Goal: Task Accomplishment & Management: Complete application form

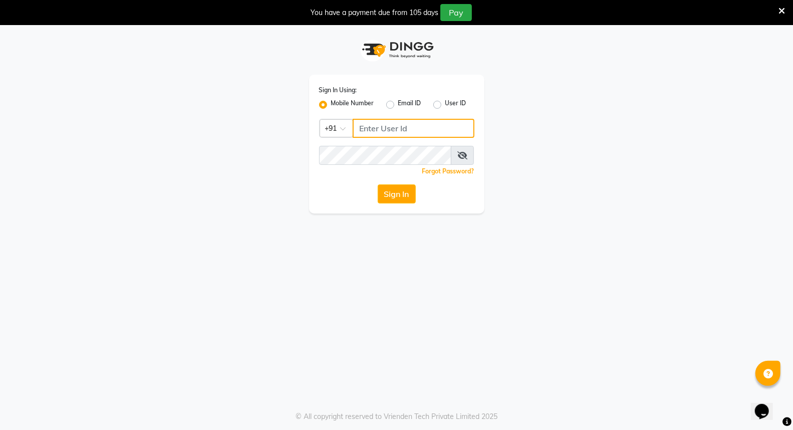
click at [389, 129] on input "Username" at bounding box center [414, 128] width 122 height 19
click at [378, 128] on input "Username" at bounding box center [414, 128] width 122 height 19
drag, startPoint x: 417, startPoint y: 123, endPoint x: 353, endPoint y: 132, distance: 64.8
click at [353, 132] on input "9366908950" at bounding box center [414, 128] width 122 height 19
type input "9366908950"
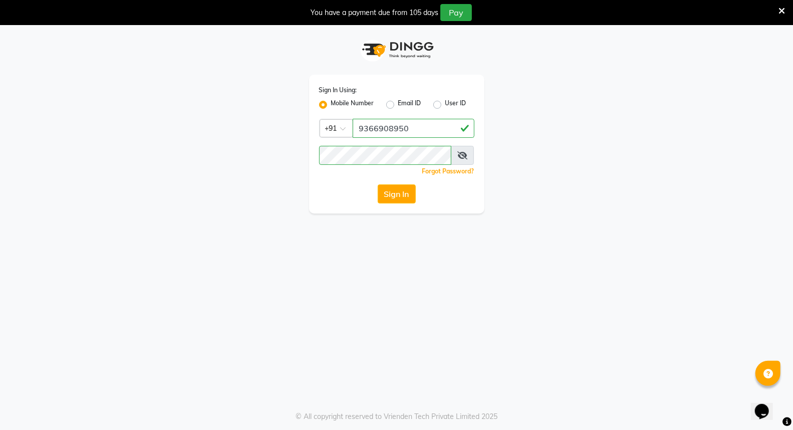
click at [398, 186] on button "Sign In" at bounding box center [397, 193] width 38 height 19
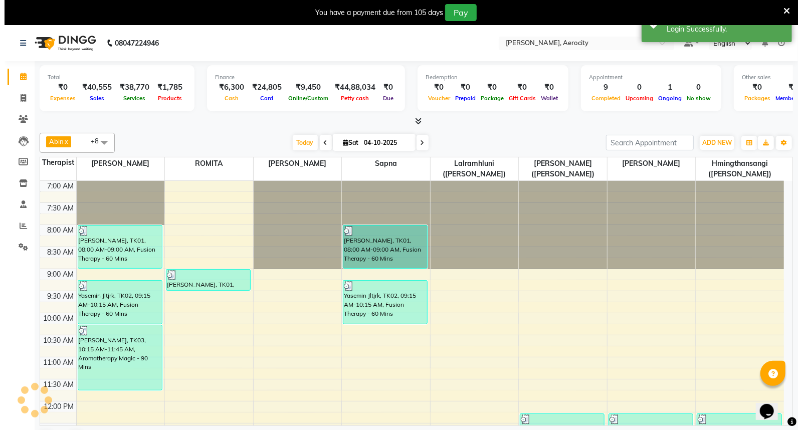
scroll to position [266, 0]
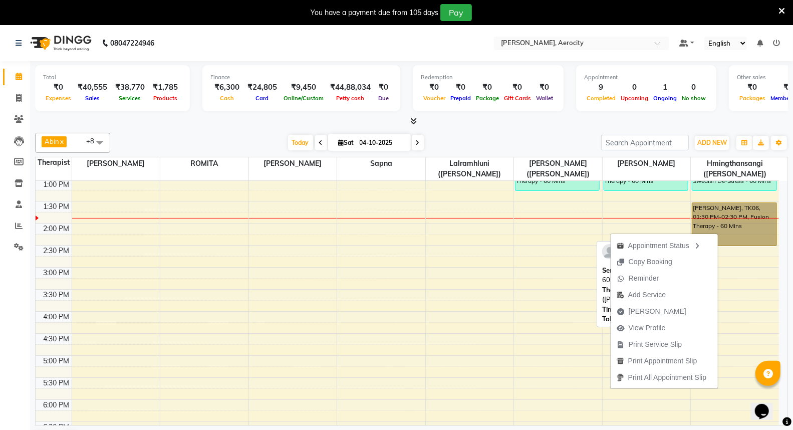
click at [737, 224] on link "[PERSON_NAME], TK06, 01:30 PM-02:30 PM, Fusion Therapy - 60 Mins" at bounding box center [734, 224] width 85 height 44
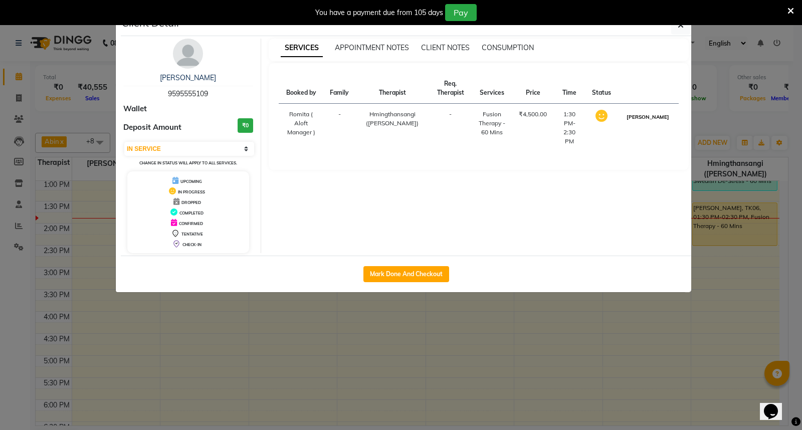
click at [657, 121] on button "[PERSON_NAME]" at bounding box center [648, 117] width 48 height 13
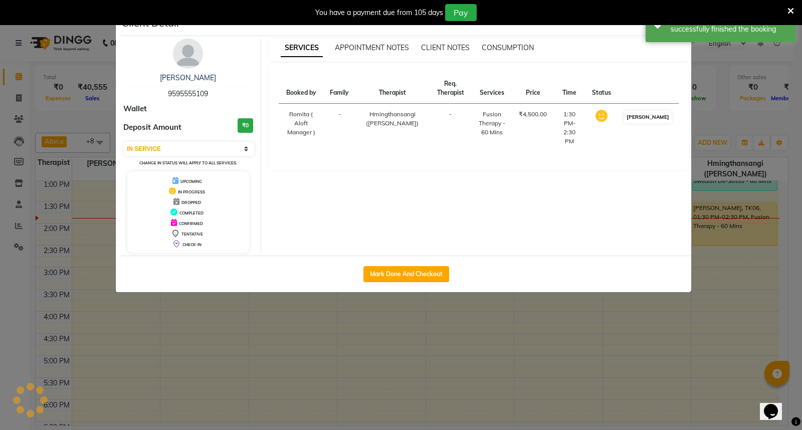
select select "3"
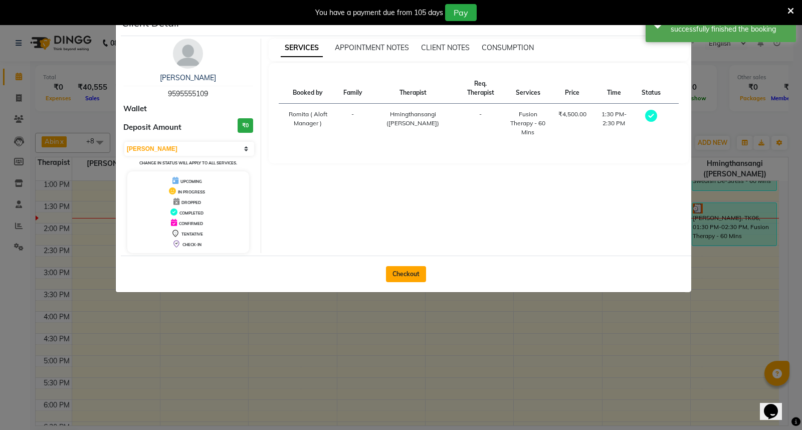
click at [410, 276] on button "Checkout" at bounding box center [406, 274] width 40 height 16
select select "service"
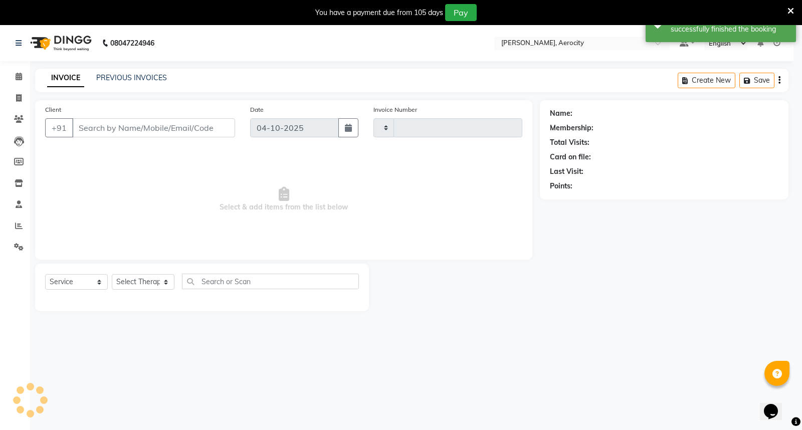
type input "1903"
select select "6403"
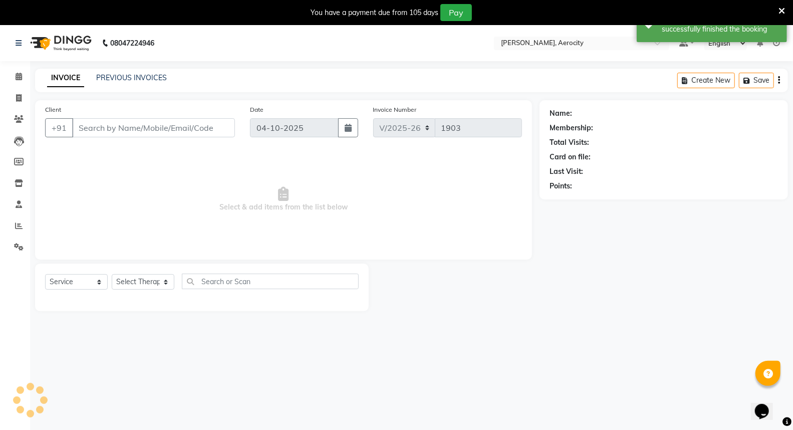
type input "9595555109"
select select "48462"
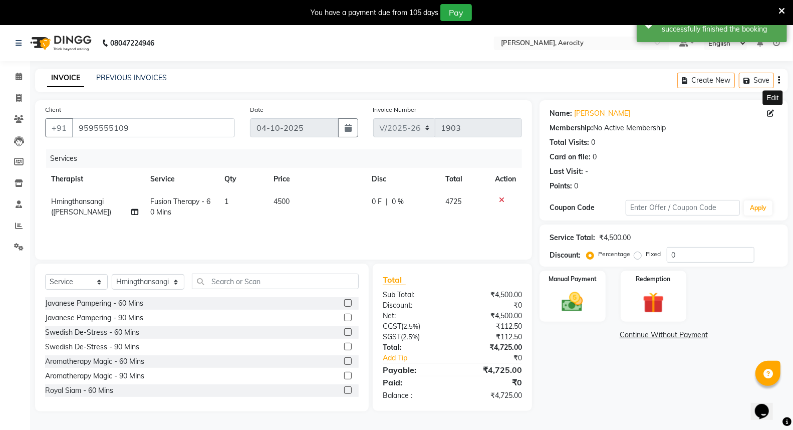
click at [770, 112] on icon at bounding box center [770, 113] width 7 height 7
select select "[DEMOGRAPHIC_DATA]"
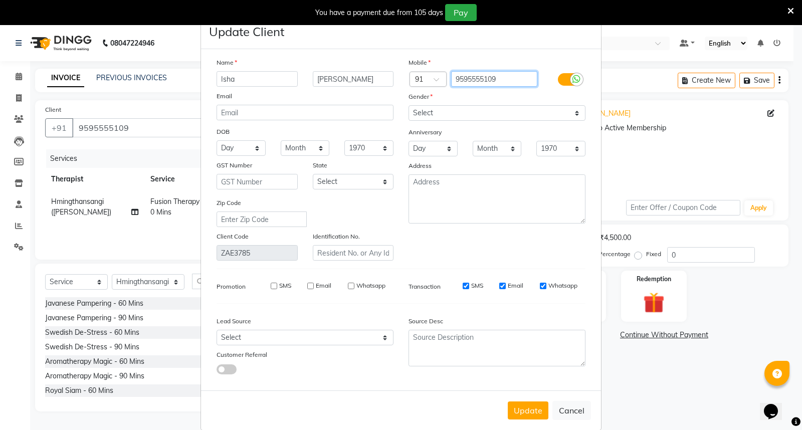
click at [468, 78] on input "9595555109" at bounding box center [494, 79] width 87 height 16
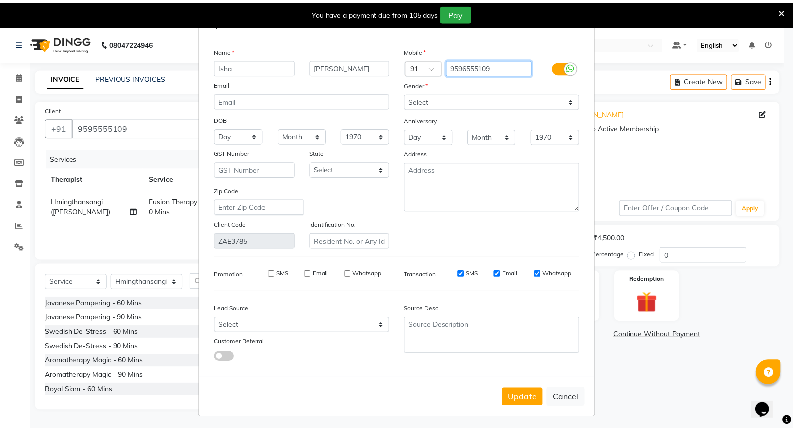
scroll to position [16, 0]
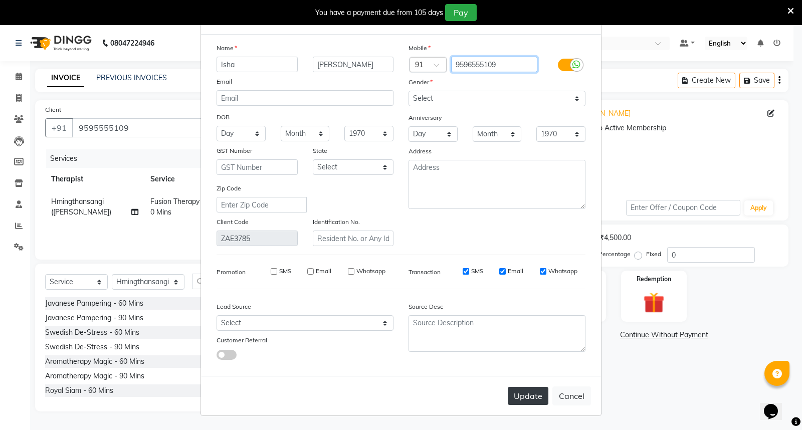
type input "9596555109"
click at [526, 394] on button "Update" at bounding box center [528, 396] width 41 height 18
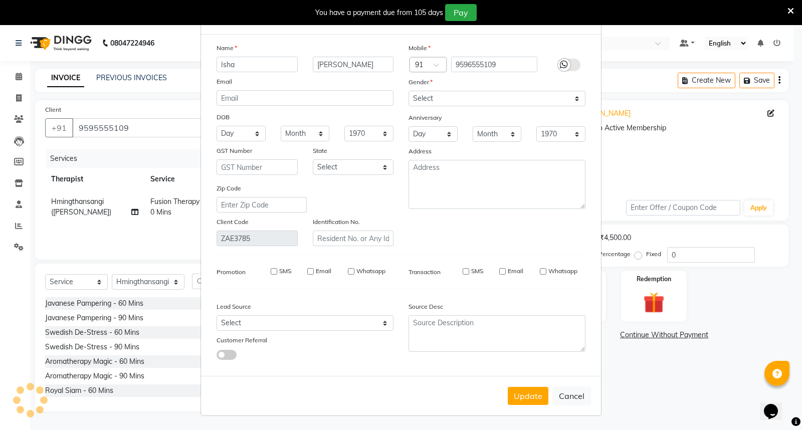
type input "9596555109"
select select
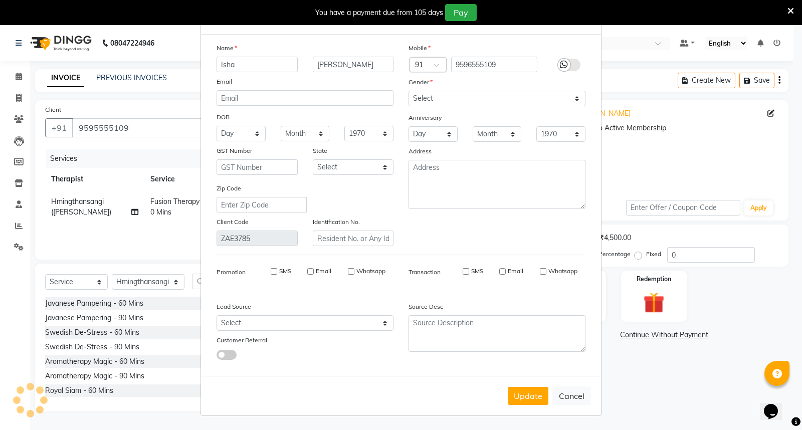
select select
checkbox input "false"
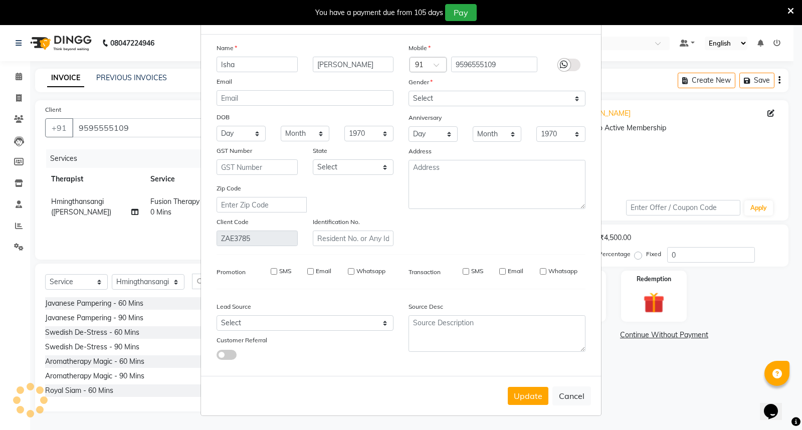
checkbox input "false"
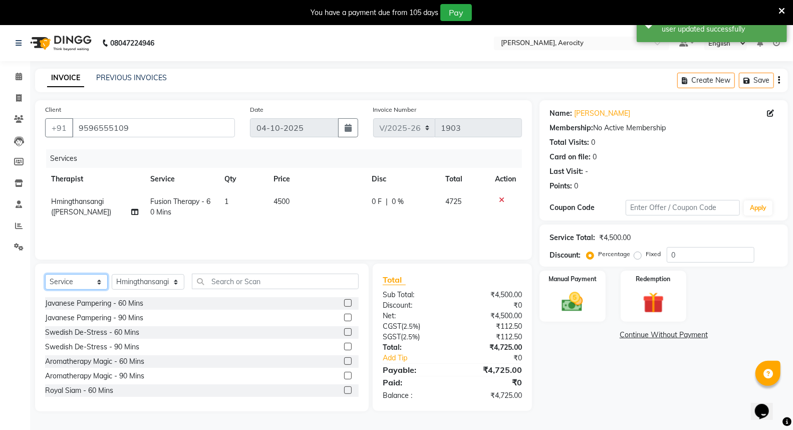
click at [100, 281] on select "Select Service Product Membership Package Voucher Prepaid Gift Card" at bounding box center [76, 282] width 63 height 16
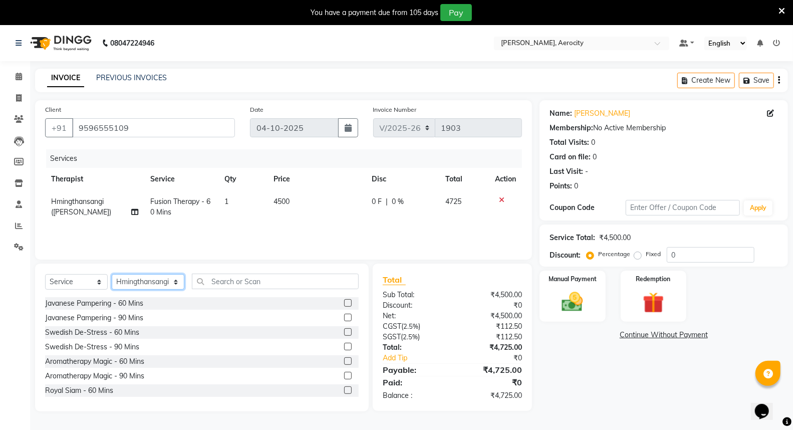
click at [164, 283] on select "Select Therapist [PERSON_NAME] ([PERSON_NAME]) [PERSON_NAME] ([PERSON_NAME]) [P…" at bounding box center [148, 282] width 73 height 16
select select "48461"
click at [112, 275] on select "Select Therapist [PERSON_NAME] ([PERSON_NAME]) [PERSON_NAME] ([PERSON_NAME]) [P…" at bounding box center [148, 282] width 73 height 16
click at [204, 283] on input "text" at bounding box center [275, 282] width 167 height 16
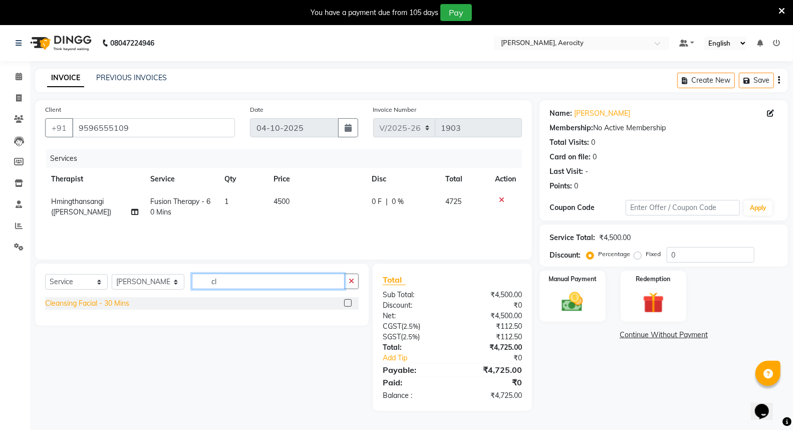
type input "cl"
click at [125, 303] on div "Cleansing Facial - 30 Mins" at bounding box center [87, 303] width 84 height 11
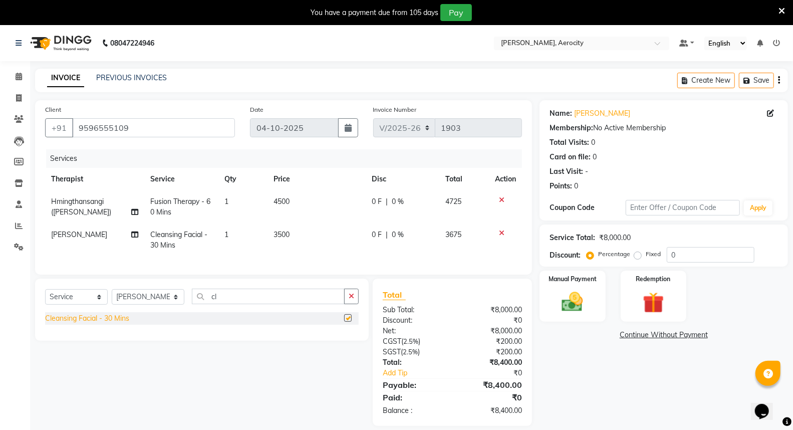
checkbox input "false"
click at [570, 299] on img at bounding box center [573, 302] width 36 height 26
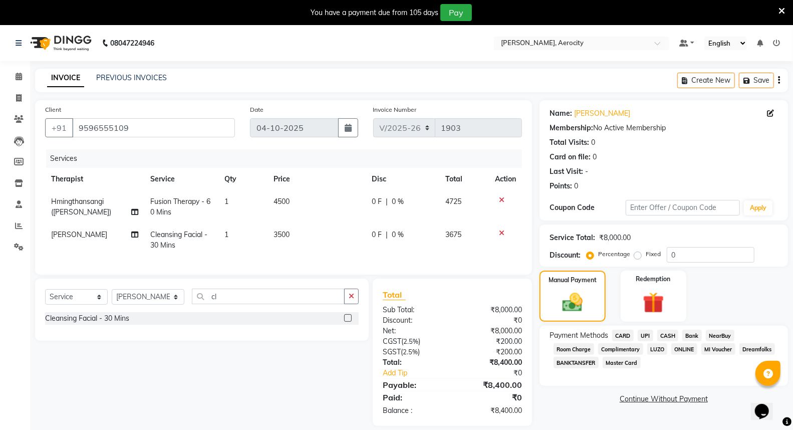
click at [647, 334] on span "UPI" at bounding box center [646, 336] width 16 height 12
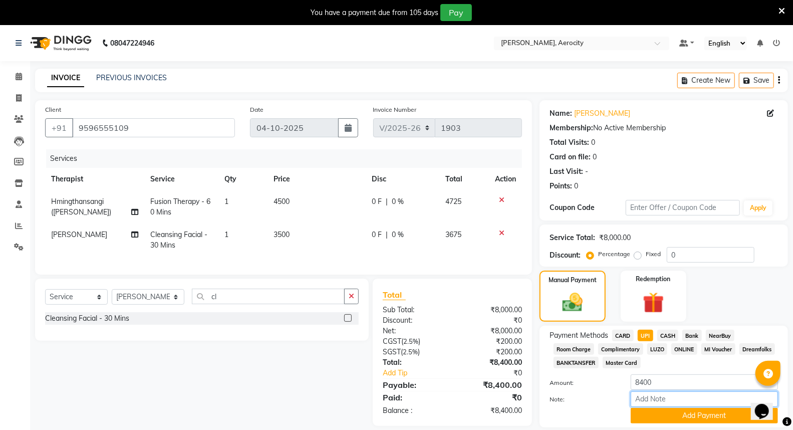
click at [658, 397] on input "Note:" at bounding box center [704, 399] width 147 height 16
type input "UPI-"
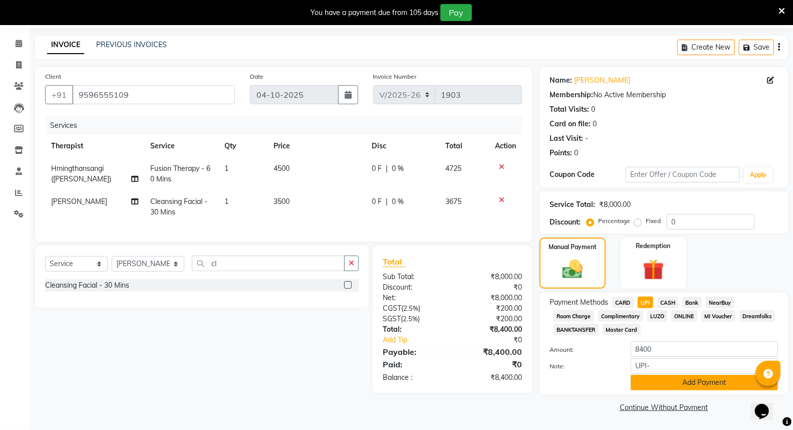
click at [701, 382] on button "Add Payment" at bounding box center [704, 383] width 147 height 16
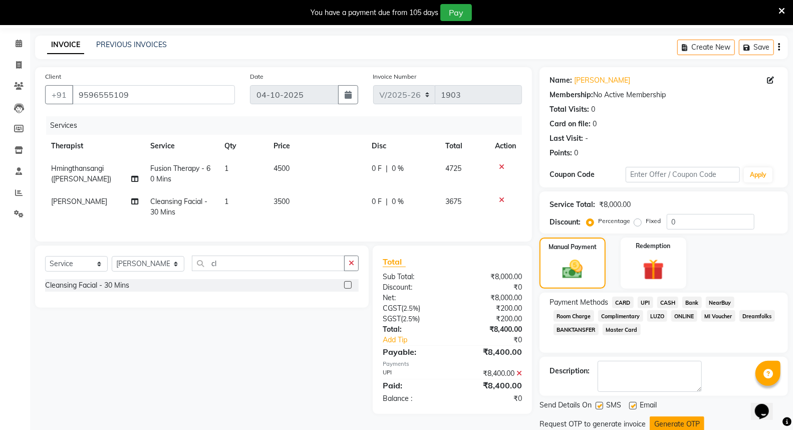
scroll to position [67, 0]
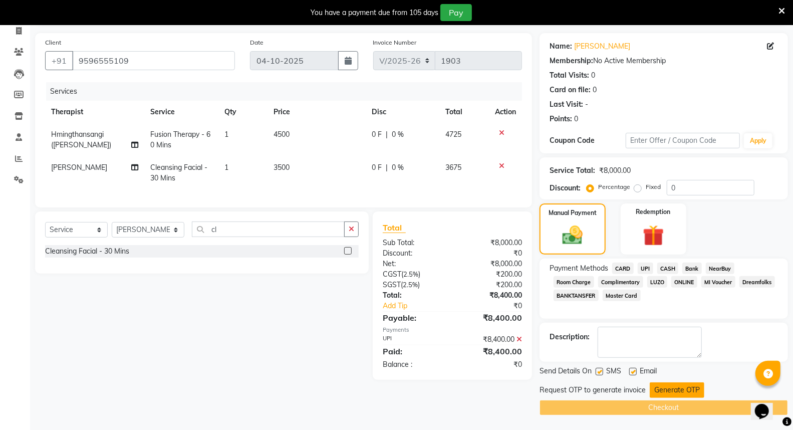
click at [673, 388] on button "Generate OTP" at bounding box center [677, 390] width 55 height 16
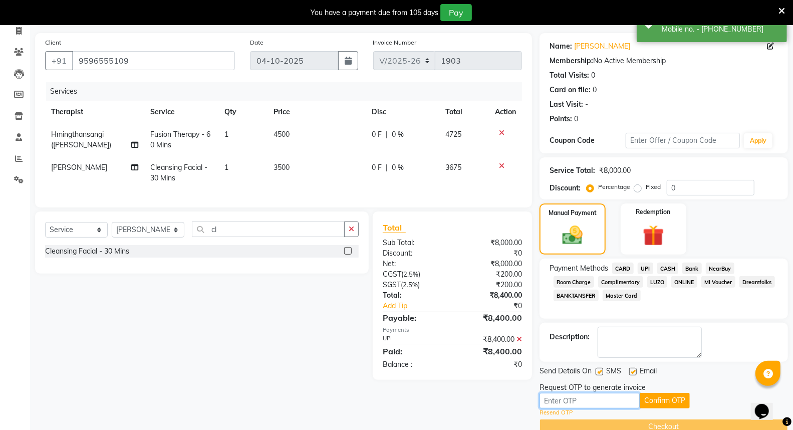
click at [593, 400] on input "text" at bounding box center [590, 401] width 100 height 16
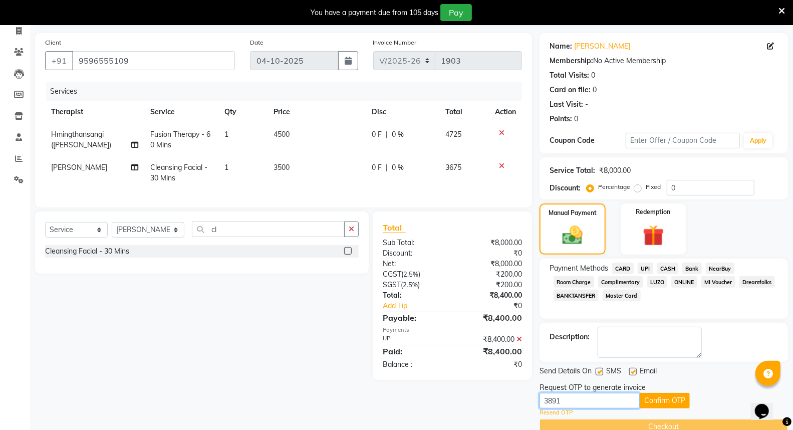
type input "3891"
click at [670, 399] on button "Confirm OTP" at bounding box center [665, 401] width 50 height 16
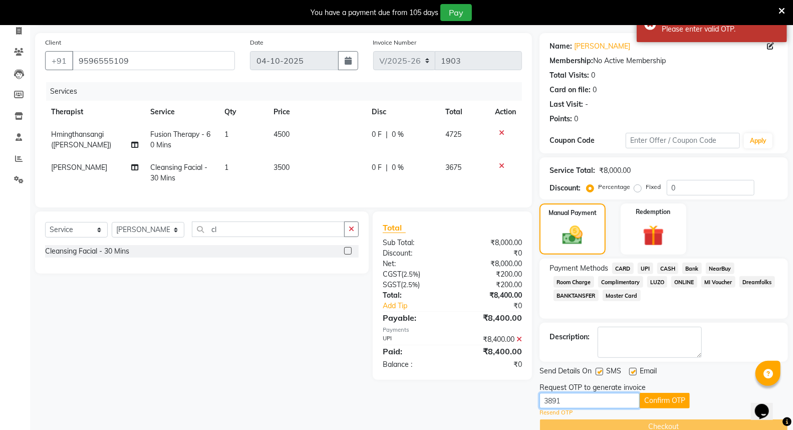
click at [543, 399] on input "3891" at bounding box center [590, 401] width 100 height 16
click at [672, 400] on button "Confirm OTP" at bounding box center [665, 401] width 50 height 16
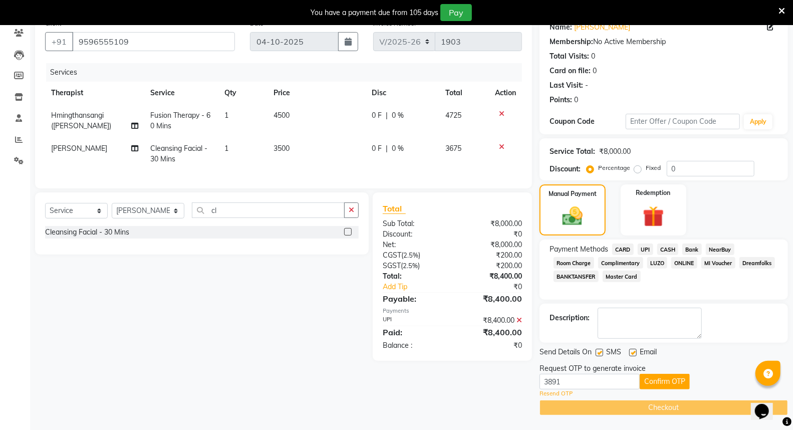
scroll to position [0, 0]
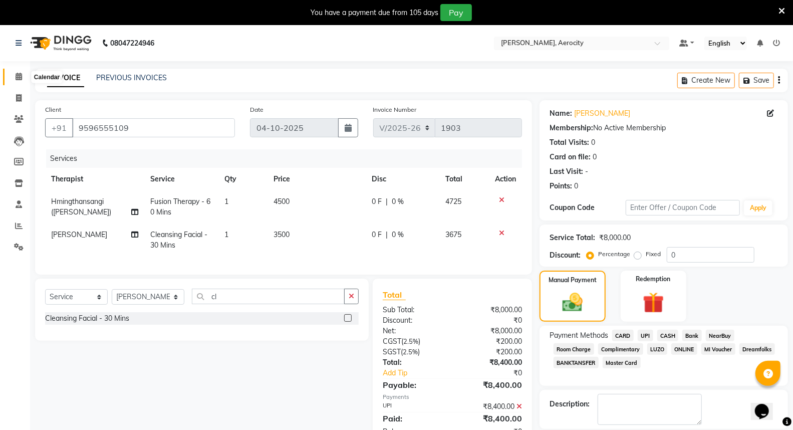
click at [19, 75] on icon at bounding box center [19, 77] width 7 height 8
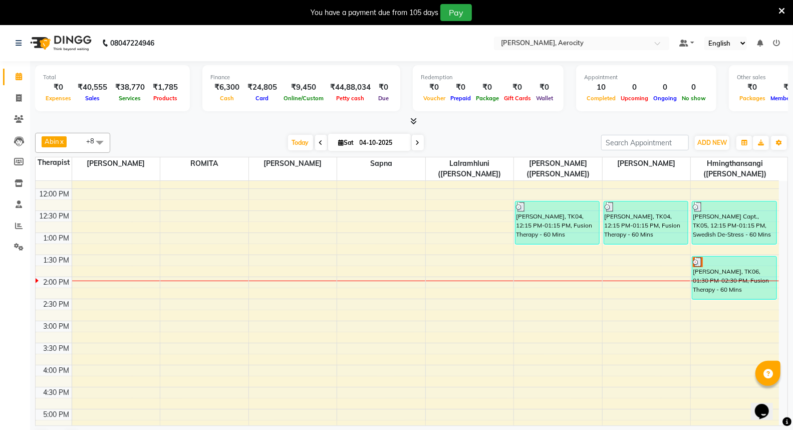
scroll to position [222, 0]
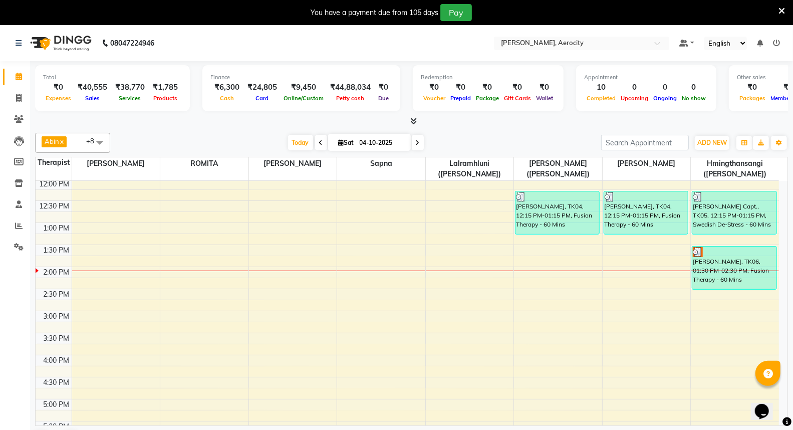
click at [417, 120] on div at bounding box center [411, 121] width 753 height 11
click at [412, 118] on icon at bounding box center [413, 121] width 7 height 8
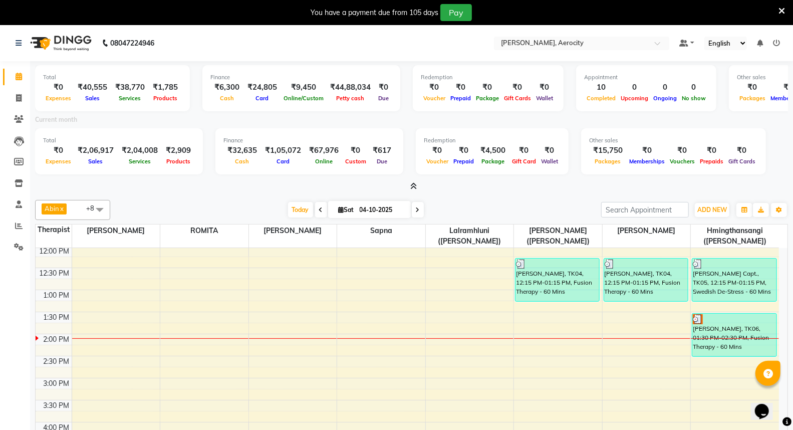
click at [414, 186] on icon at bounding box center [413, 186] width 7 height 8
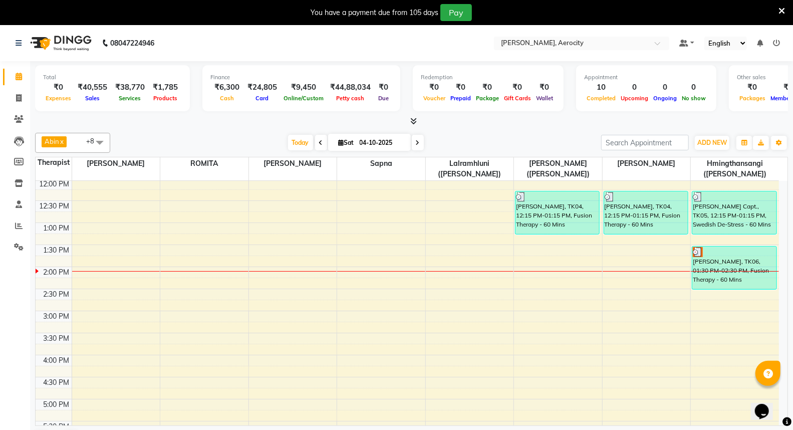
click at [369, 329] on div "7:00 AM 7:30 AM 8:00 AM 8:30 AM 9:00 AM 9:30 AM 10:00 AM 10:30 AM 11:00 AM 11:3…" at bounding box center [407, 332] width 743 height 749
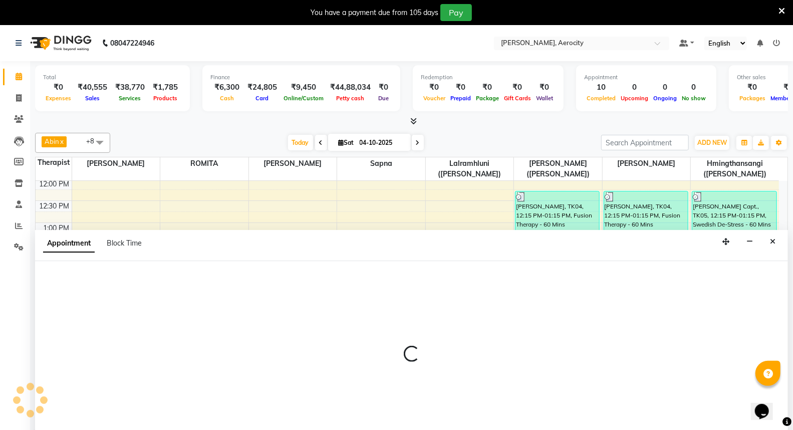
select select "48457"
select select "915"
select select "tentative"
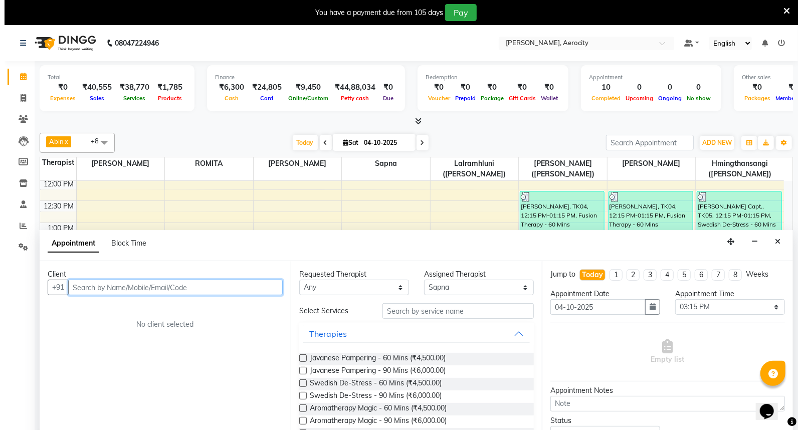
scroll to position [25, 0]
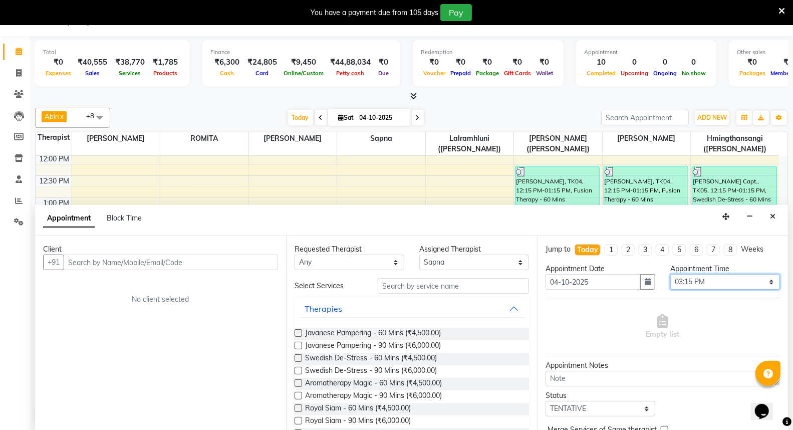
drag, startPoint x: 765, startPoint y: 283, endPoint x: 760, endPoint y: 282, distance: 5.0
click at [765, 283] on select "Select 08:00 AM 08:15 AM 08:30 AM 08:45 AM 09:00 AM 09:15 AM 09:30 AM 09:45 AM …" at bounding box center [725, 282] width 110 height 16
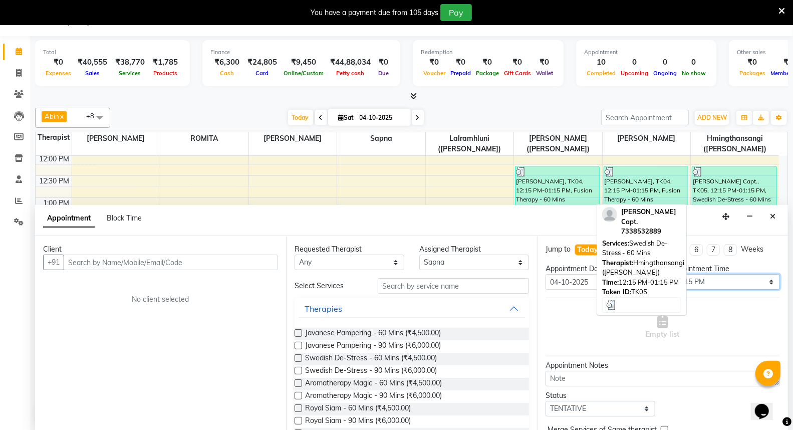
select select "930"
click at [670, 274] on select "Select 08:00 AM 08:15 AM 08:30 AM 08:45 AM 09:00 AM 09:15 AM 09:30 AM 09:45 AM …" at bounding box center [725, 282] width 110 height 16
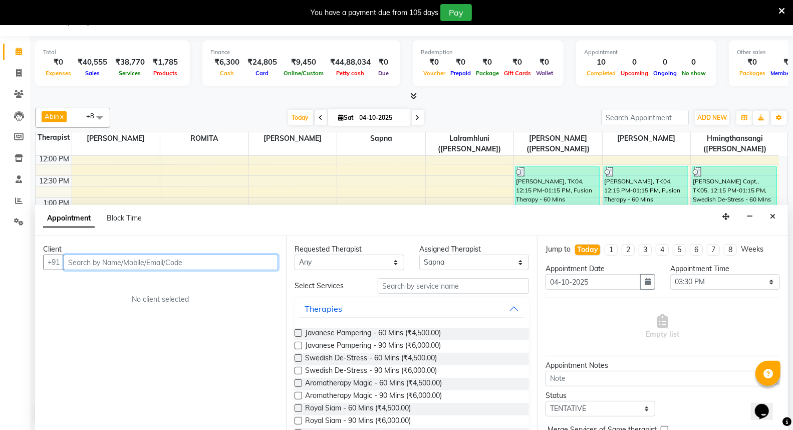
click at [208, 261] on input "text" at bounding box center [171, 263] width 214 height 16
paste input "Nandini"
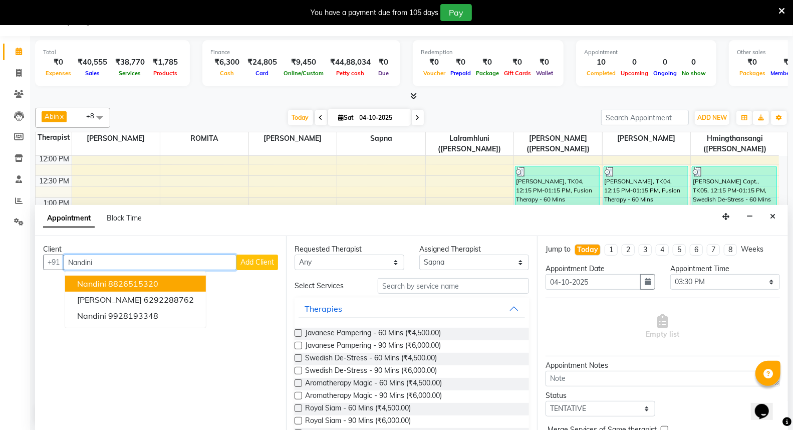
type input "Nandini"
click at [262, 262] on span "Add Client" at bounding box center [257, 262] width 34 height 9
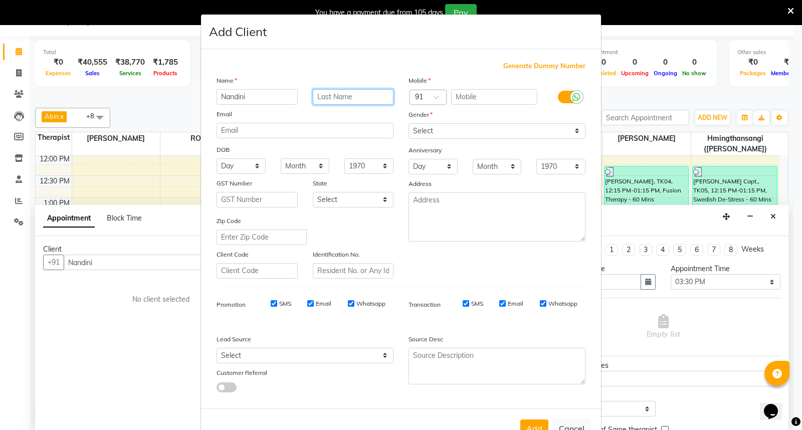
click at [331, 98] on input "text" at bounding box center [353, 97] width 81 height 16
click at [462, 97] on input "text" at bounding box center [494, 97] width 87 height 16
paste input "[PHONE_NUMBER]"
click at [471, 97] on input "[PHONE_NUMBER]" at bounding box center [494, 97] width 87 height 16
type input "15773600423"
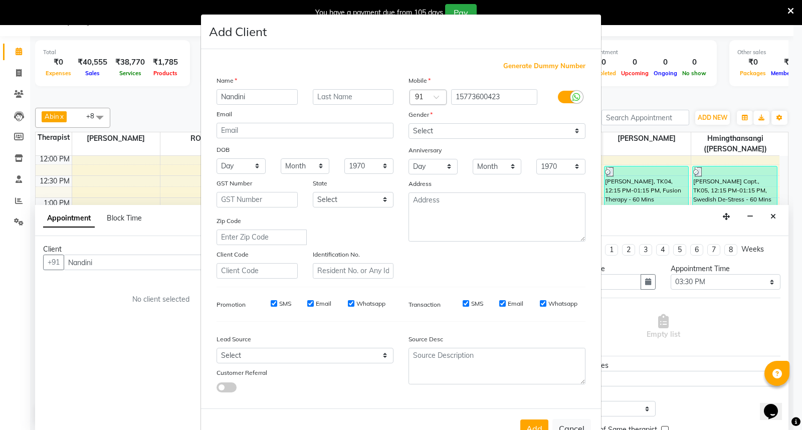
click at [420, 93] on div at bounding box center [428, 98] width 36 height 11
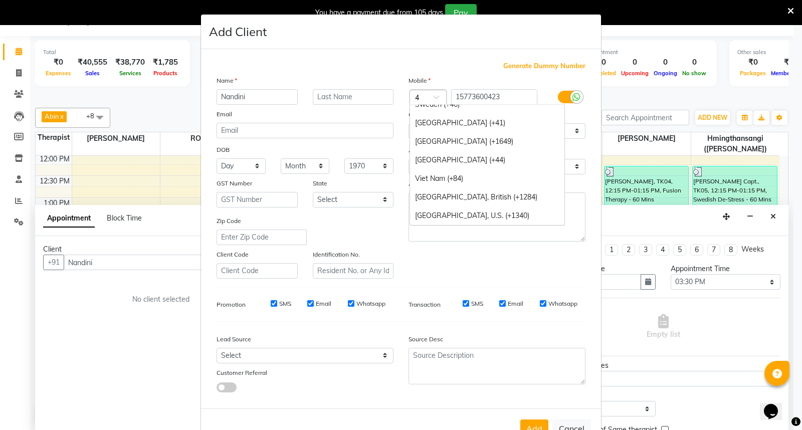
scroll to position [844, 0]
type input "49"
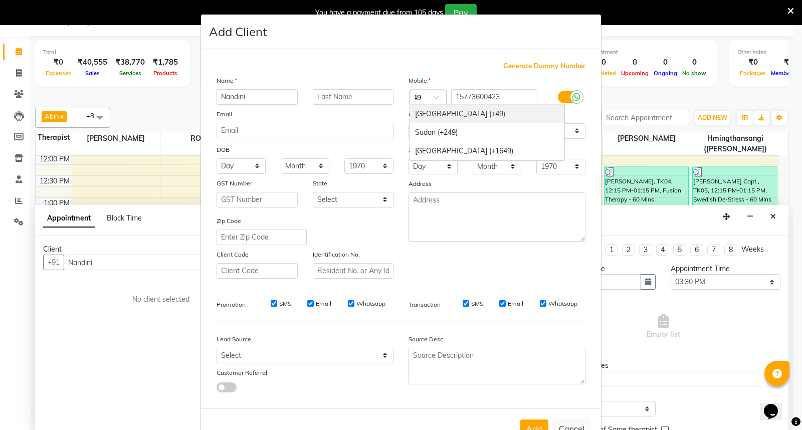
click at [419, 109] on div "[GEOGRAPHIC_DATA] (+49)" at bounding box center [487, 114] width 154 height 19
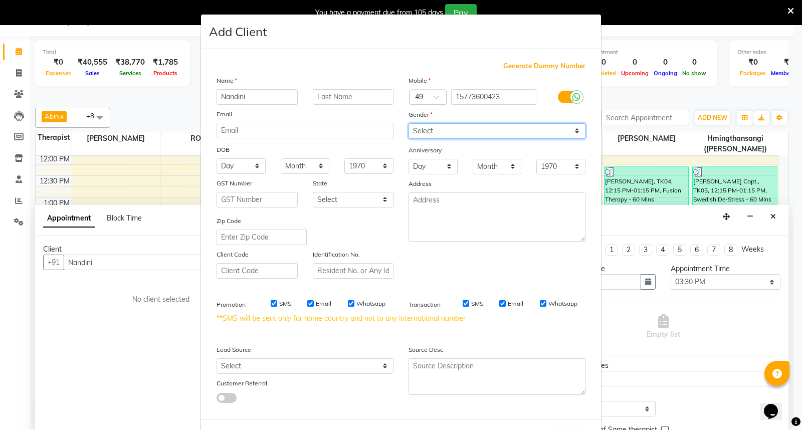
drag, startPoint x: 574, startPoint y: 132, endPoint x: 565, endPoint y: 134, distance: 9.7
click at [574, 132] on select "Select [DEMOGRAPHIC_DATA] [DEMOGRAPHIC_DATA] Other Prefer Not To Say" at bounding box center [496, 131] width 177 height 16
select select "[DEMOGRAPHIC_DATA]"
click at [408, 123] on select "Select [DEMOGRAPHIC_DATA] [DEMOGRAPHIC_DATA] Other Prefer Not To Say" at bounding box center [496, 131] width 177 height 16
click at [271, 304] on input "SMS" at bounding box center [274, 303] width 7 height 7
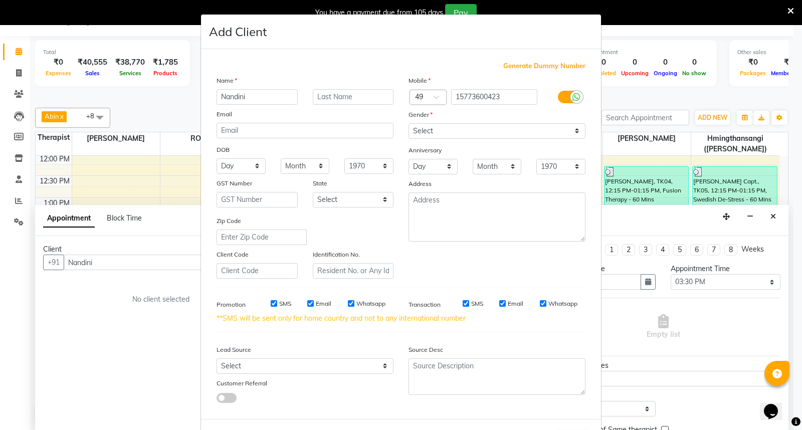
checkbox input "false"
click at [307, 303] on input "Email" at bounding box center [310, 303] width 7 height 7
checkbox input "false"
click at [348, 303] on input "Whatsapp" at bounding box center [351, 303] width 7 height 7
checkbox input "false"
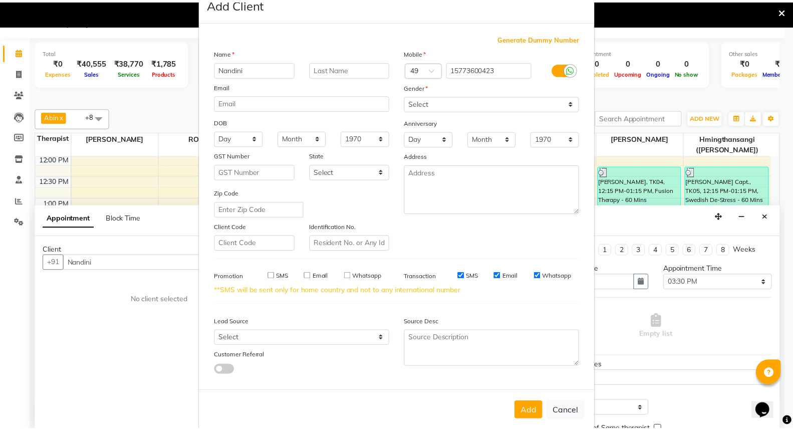
scroll to position [43, 0]
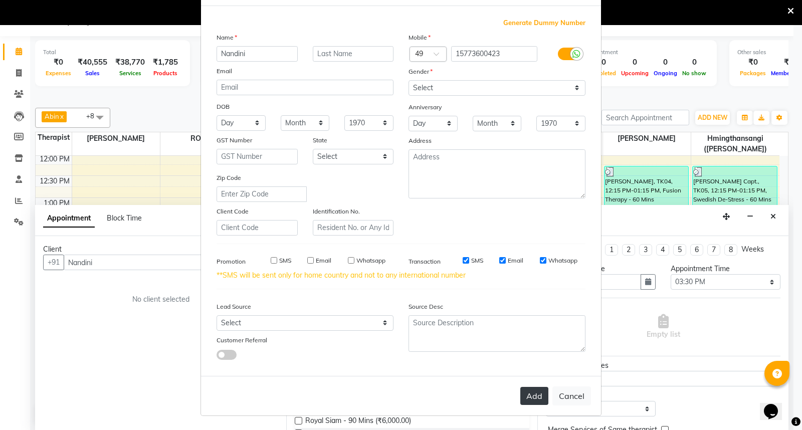
click at [528, 397] on button "Add" at bounding box center [534, 396] width 28 height 18
type input "15773600423"
select select
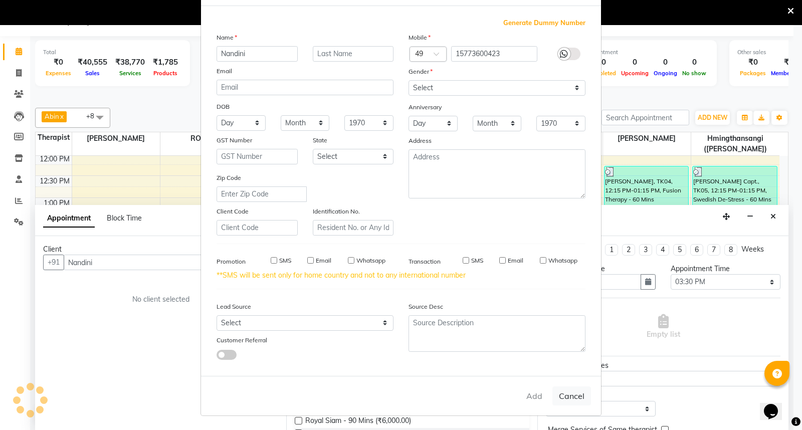
select select
checkbox input "false"
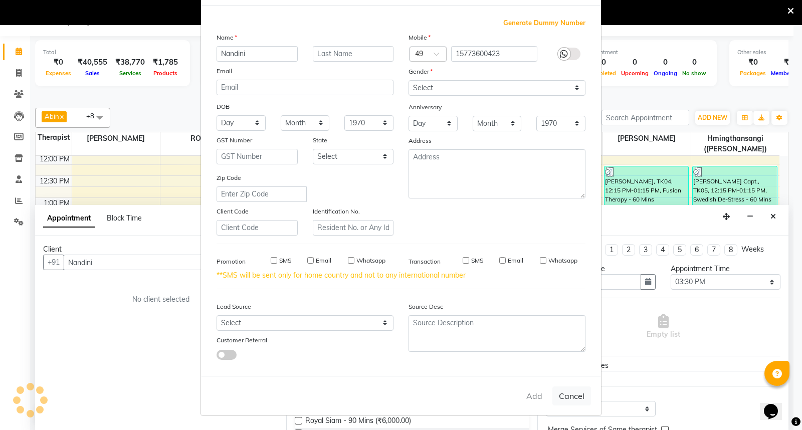
checkbox input "false"
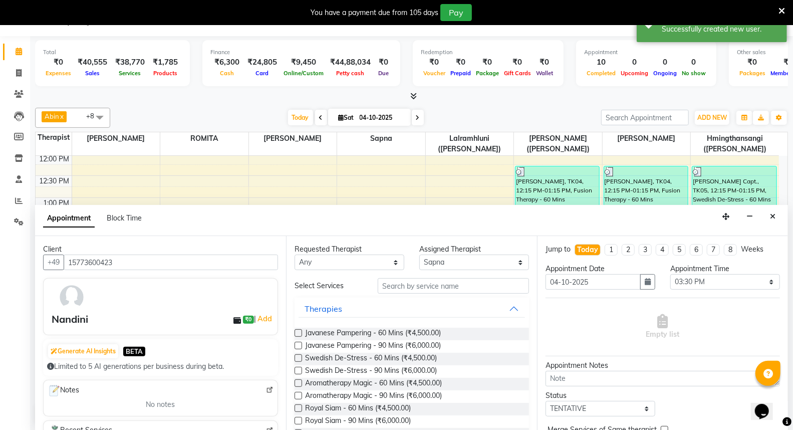
scroll to position [56, 0]
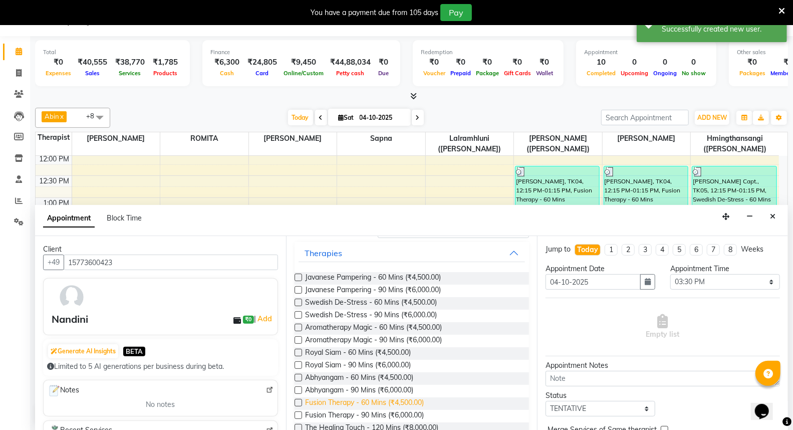
click at [355, 402] on span "Fusion Therapy - 60 Mins (₹4,500.00)" at bounding box center [364, 403] width 119 height 13
checkbox input "false"
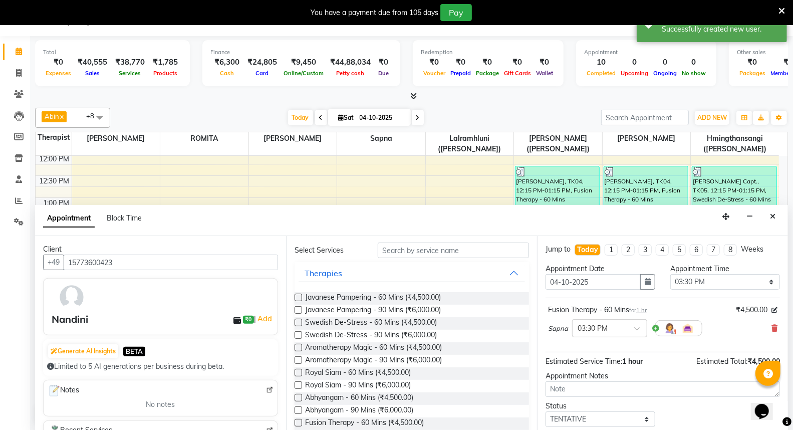
scroll to position [0, 0]
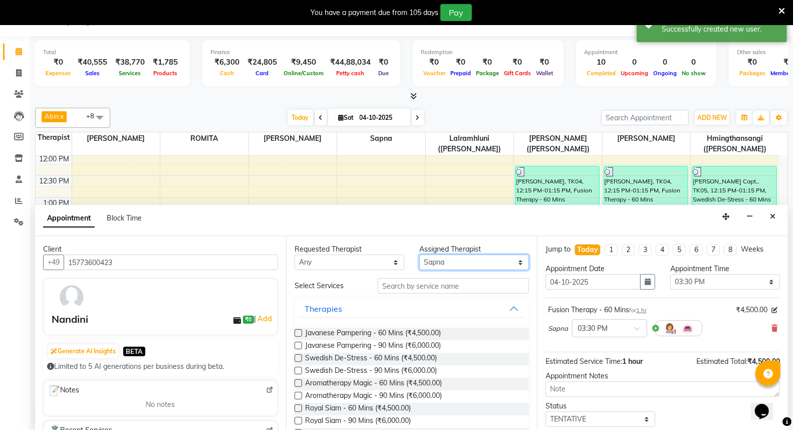
click at [512, 263] on select "Select [PERSON_NAME] ([PERSON_NAME]) [PERSON_NAME] ([PERSON_NAME]) [PERSON_NAME…" at bounding box center [474, 263] width 110 height 16
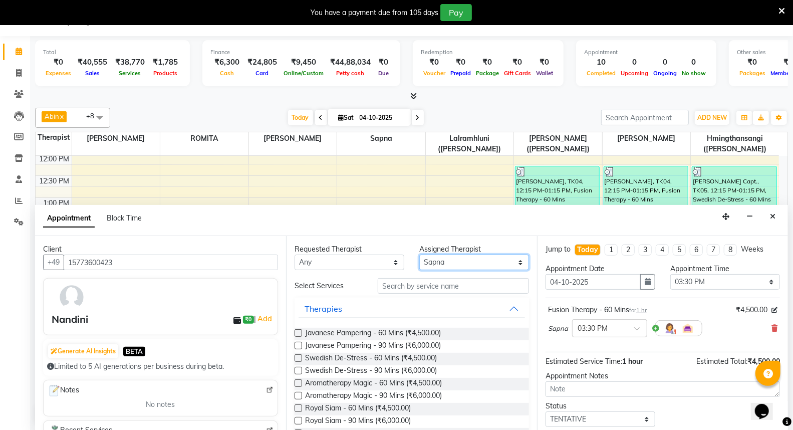
select select "48460"
click at [419, 255] on select "Select [PERSON_NAME] ([PERSON_NAME]) [PERSON_NAME] ([PERSON_NAME]) [PERSON_NAME…" at bounding box center [474, 263] width 110 height 16
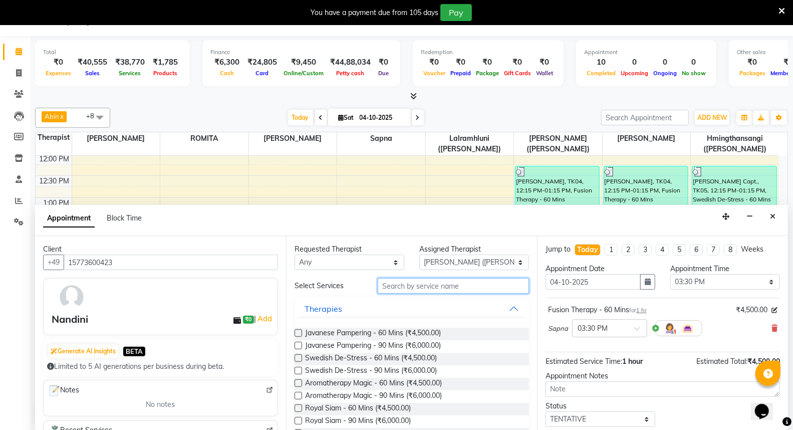
click at [420, 284] on input "text" at bounding box center [453, 286] width 151 height 16
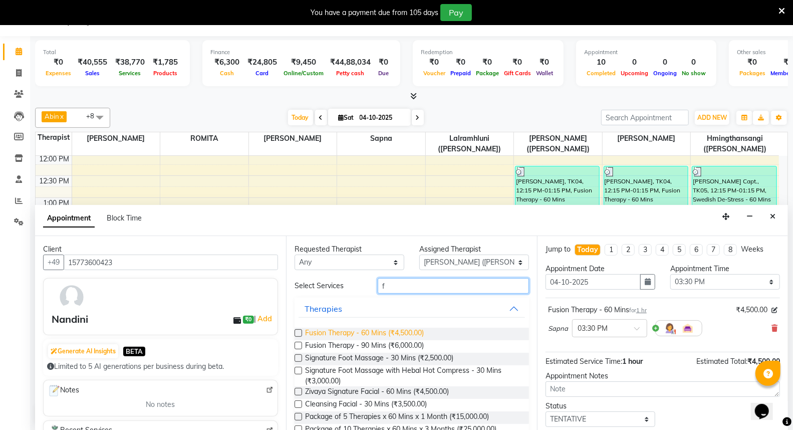
type input "f"
click at [401, 329] on span "Fusion Therapy - 60 Mins (₹4,500.00)" at bounding box center [364, 334] width 119 height 13
checkbox input "false"
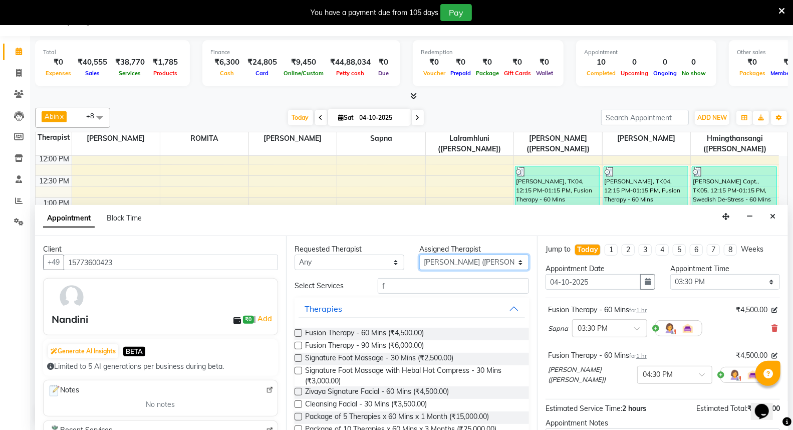
click at [513, 261] on select "Select [PERSON_NAME] ([PERSON_NAME]) [PERSON_NAME] ([PERSON_NAME]) [PERSON_NAME…" at bounding box center [474, 263] width 110 height 16
select select "48462"
click at [419, 255] on select "Select [PERSON_NAME] ([PERSON_NAME]) [PERSON_NAME] ([PERSON_NAME]) [PERSON_NAME…" at bounding box center [474, 263] width 110 height 16
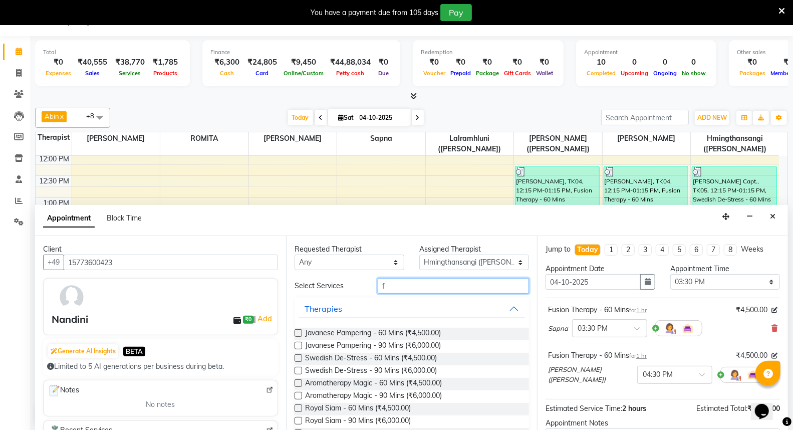
click at [387, 286] on input "f" at bounding box center [453, 286] width 151 height 16
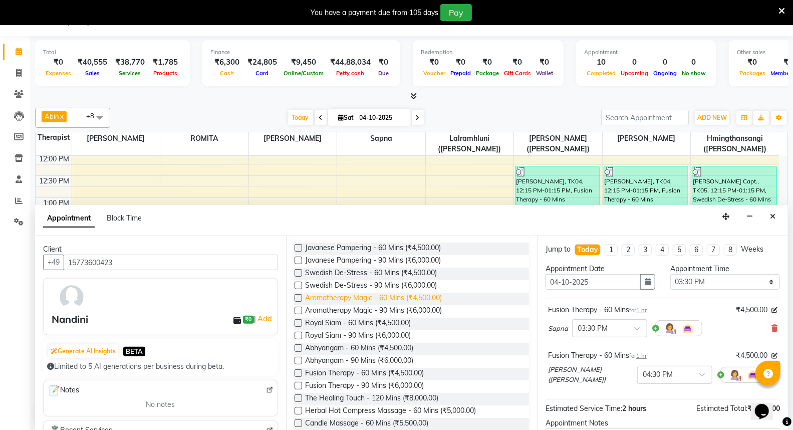
scroll to position [111, 0]
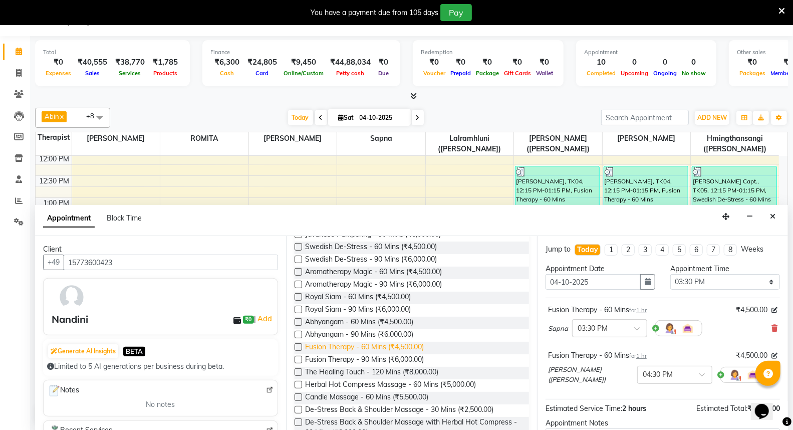
click at [366, 346] on span "Fusion Therapy - 60 Mins (₹4,500.00)" at bounding box center [364, 348] width 119 height 13
checkbox input "false"
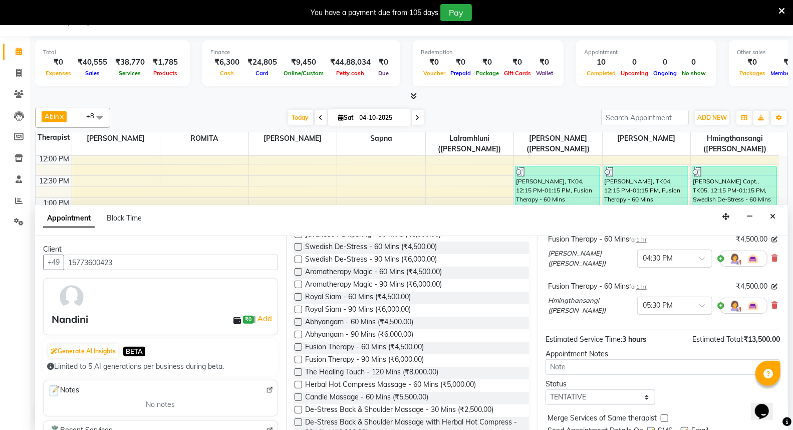
scroll to position [151, 0]
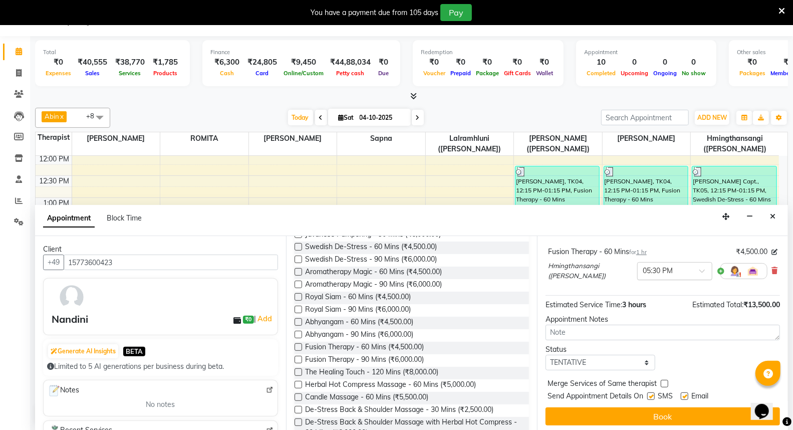
click at [699, 270] on span at bounding box center [705, 274] width 13 height 11
click at [648, 304] on div "03:30 PM" at bounding box center [675, 308] width 74 height 19
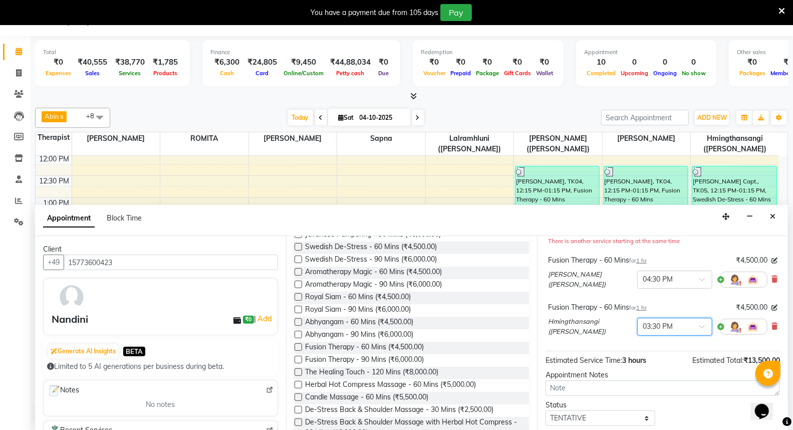
scroll to position [50, 0]
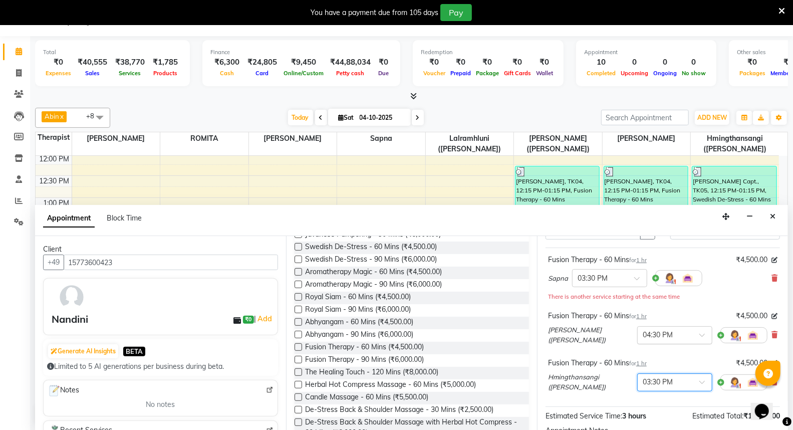
click at [699, 334] on span at bounding box center [705, 338] width 13 height 11
click at [646, 387] on div "03:30 PM" at bounding box center [675, 390] width 74 height 19
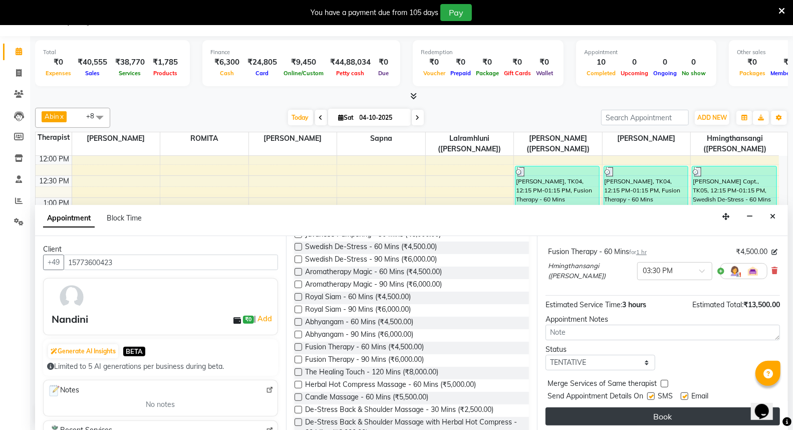
click at [653, 411] on button "Book" at bounding box center [663, 416] width 234 height 18
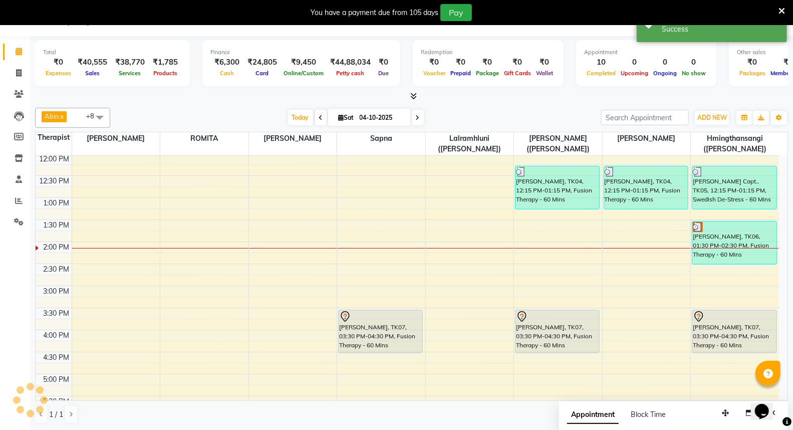
scroll to position [0, 0]
